Goal: Navigation & Orientation: Understand site structure

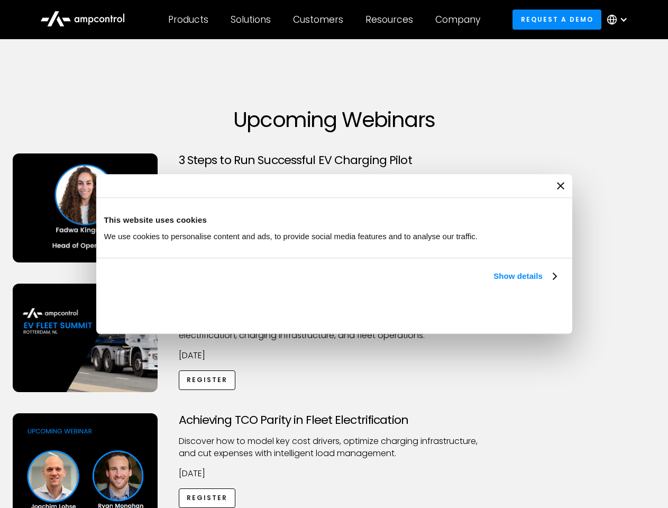
click at [494, 282] on link "Show details" at bounding box center [525, 276] width 62 height 13
click at [0, 0] on div "Necessary cookies help make a website usable by enabling basic functions like p…" at bounding box center [0, 0] width 0 height 0
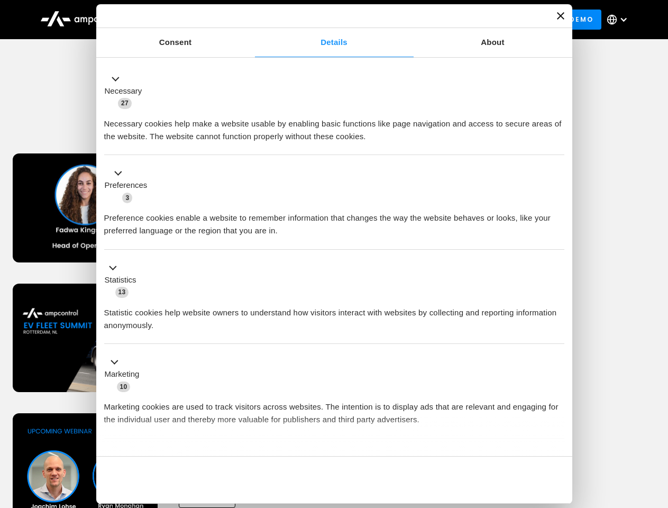
click at [656, 426] on div "Achieving TCO Parity in Fleet Electrification Discover how to model key cost dr…" at bounding box center [334, 496] width 664 height 166
click at [325, 20] on div "Customers" at bounding box center [318, 20] width 50 height 12
click at [188, 20] on div "Products" at bounding box center [188, 20] width 40 height 12
click at [251, 20] on div "Solutions" at bounding box center [251, 20] width 40 height 12
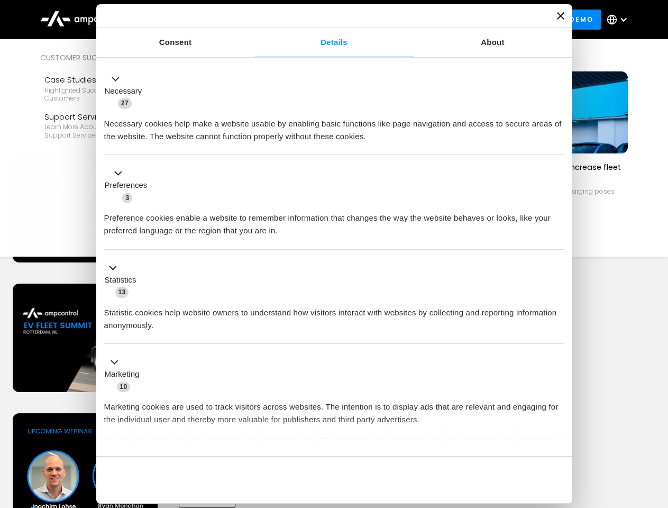
click at [320, 20] on div "Customers" at bounding box center [318, 20] width 50 height 12
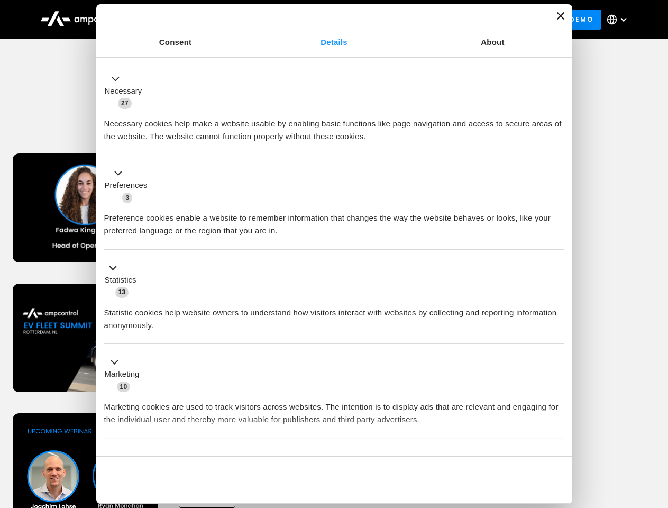
click at [391, 20] on div "Resources" at bounding box center [389, 20] width 48 height 12
click at [461, 20] on div "Company" at bounding box center [457, 20] width 45 height 12
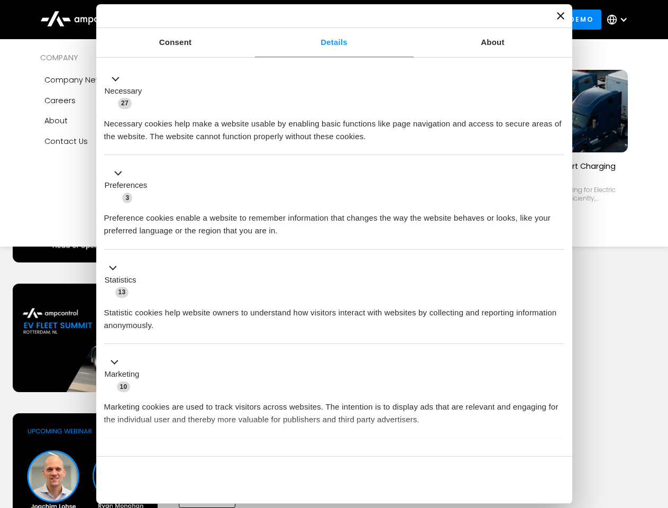
click at [620, 20] on div at bounding box center [623, 19] width 8 height 8
